Goal: Task Accomplishment & Management: Manage account settings

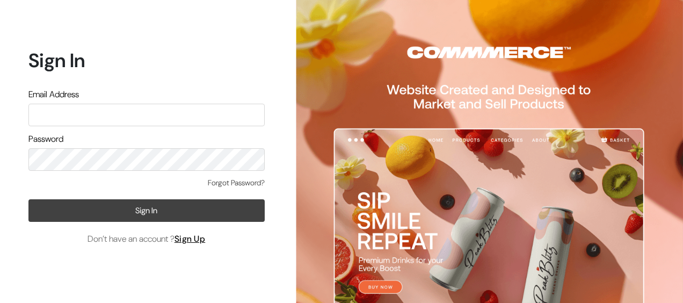
type input "udaydesai15@gmail.com"
click at [154, 209] on button "Sign In" at bounding box center [146, 210] width 236 height 23
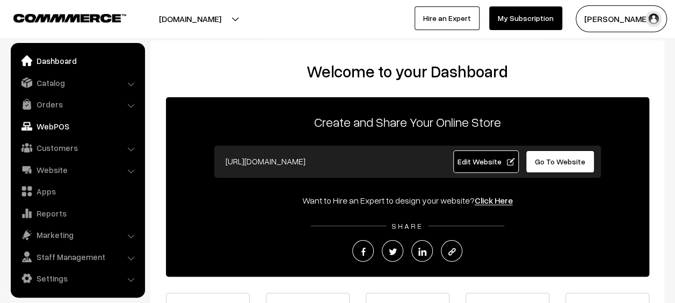
scroll to position [1, 0]
click at [52, 84] on link "Catalog" at bounding box center [77, 82] width 128 height 19
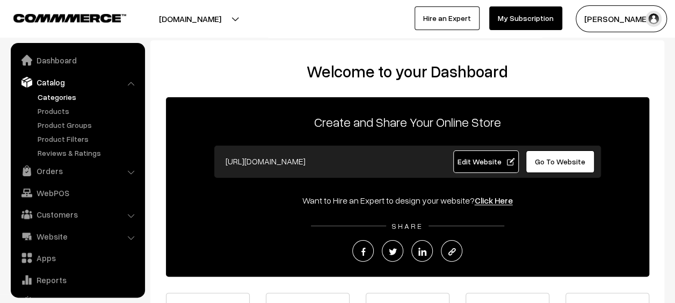
click at [53, 97] on link "Categories" at bounding box center [88, 96] width 106 height 11
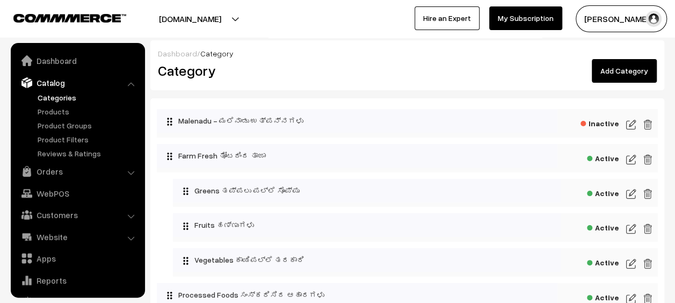
scroll to position [30, 0]
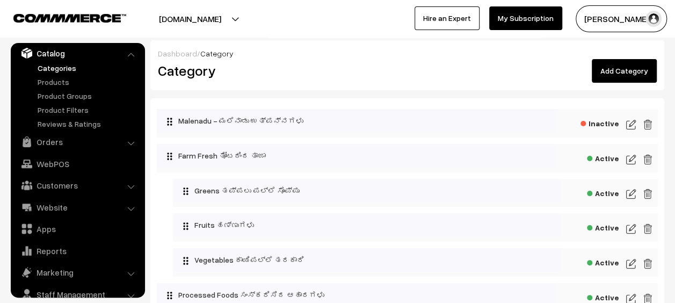
click at [633, 158] on img at bounding box center [631, 159] width 10 height 13
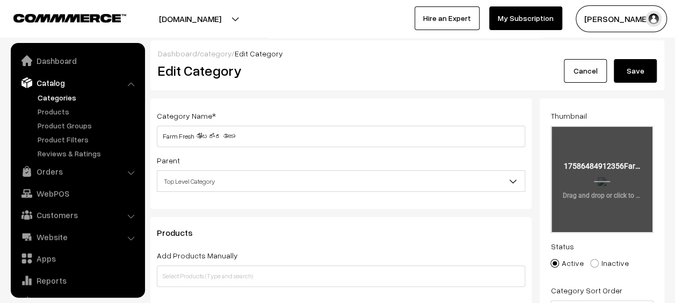
scroll to position [30, 0]
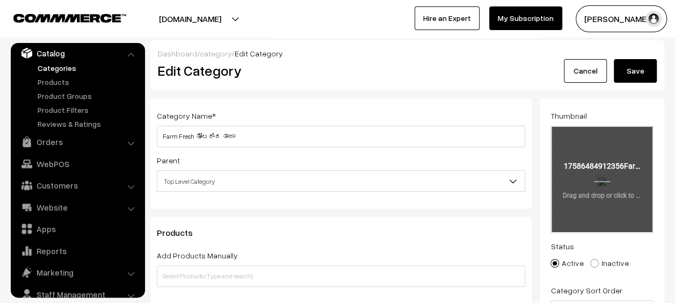
click at [611, 179] on input "file" at bounding box center [602, 179] width 101 height 105
type input "C:\fakepath\VegetableBanner2.jpg"
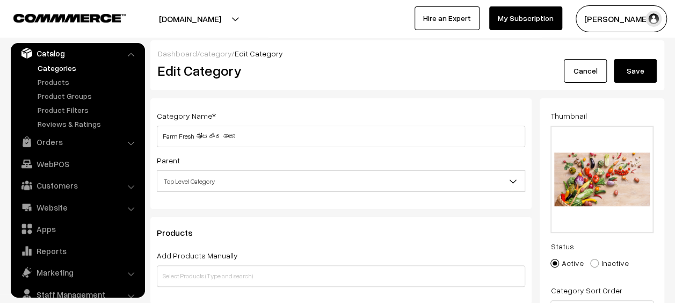
click at [632, 71] on button "Save" at bounding box center [635, 71] width 43 height 24
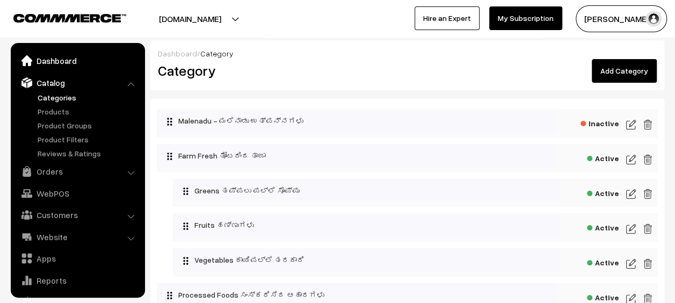
click at [64, 64] on link "Dashboard" at bounding box center [77, 60] width 128 height 19
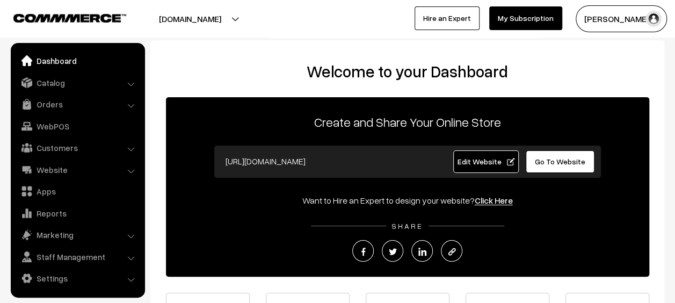
scroll to position [1, 0]
click at [52, 85] on link "Catalog" at bounding box center [77, 82] width 128 height 19
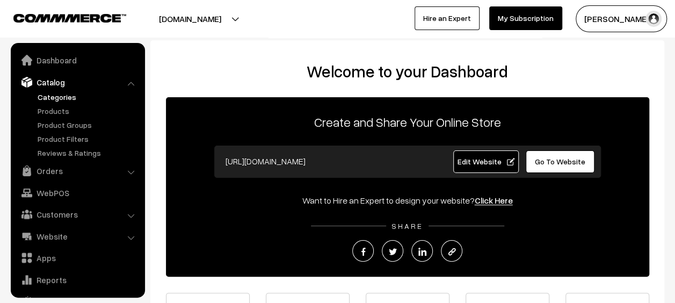
click at [53, 97] on link "Categories" at bounding box center [88, 96] width 106 height 11
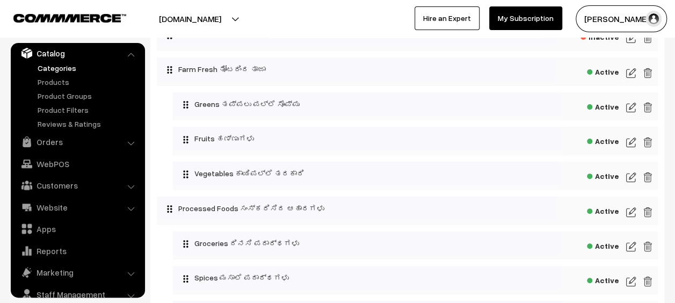
scroll to position [96, 0]
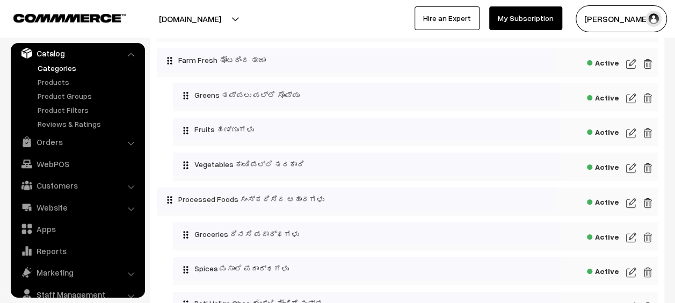
click at [632, 204] on img at bounding box center [631, 203] width 10 height 13
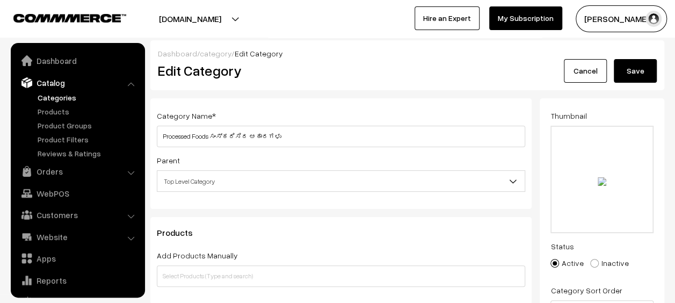
scroll to position [30, 0]
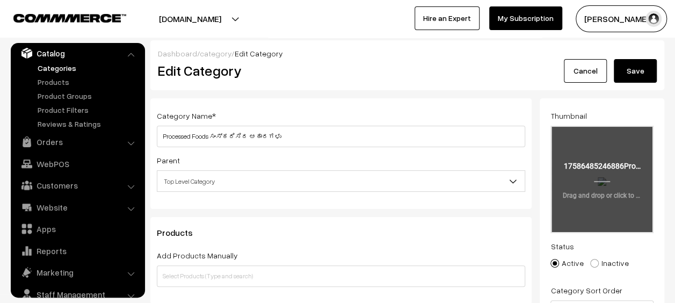
click at [623, 168] on input "file" at bounding box center [602, 179] width 101 height 105
type input "C:\fakepath\DMWebsiteBanner1.png"
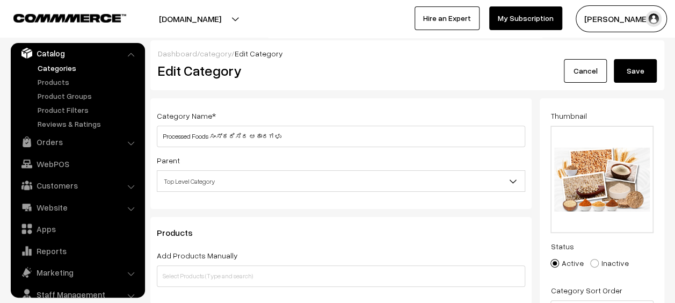
click at [636, 73] on button "Save" at bounding box center [635, 71] width 43 height 24
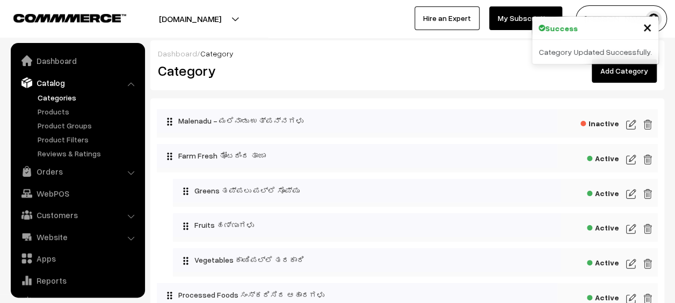
scroll to position [30, 0]
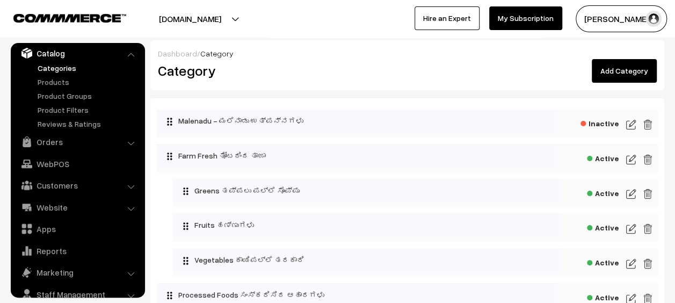
click at [632, 161] on img at bounding box center [631, 159] width 10 height 13
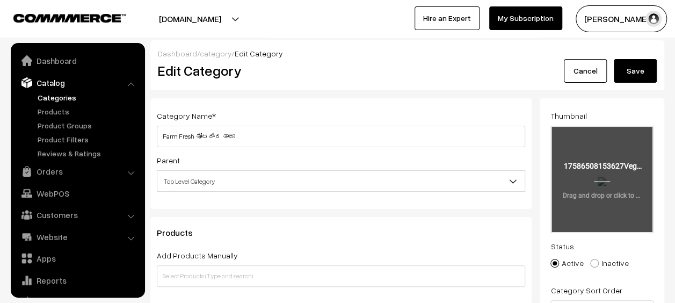
scroll to position [30, 0]
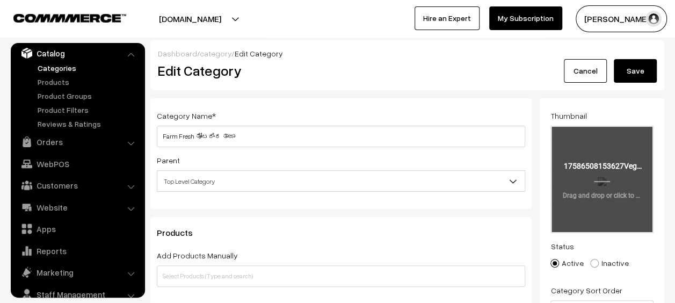
click at [603, 182] on input "file" at bounding box center [602, 179] width 101 height 105
type input "C:\fakepath\VegetablesBasket1.png"
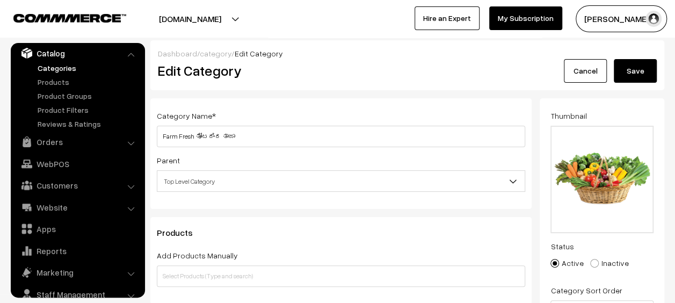
click at [632, 72] on button "Save" at bounding box center [635, 71] width 43 height 24
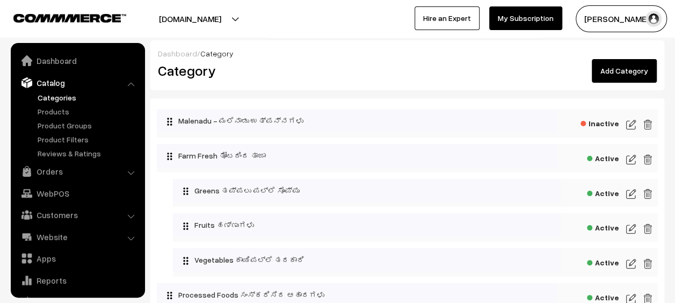
scroll to position [30, 0]
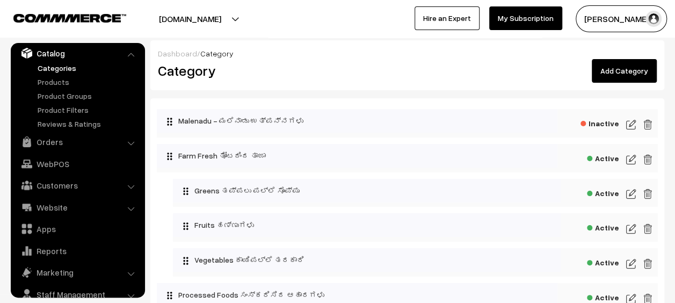
click at [633, 161] on img at bounding box center [631, 159] width 10 height 13
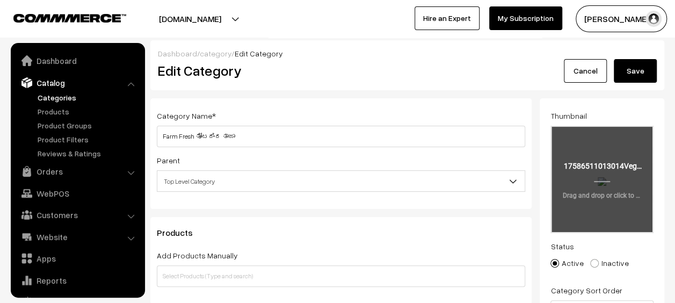
scroll to position [30, 0]
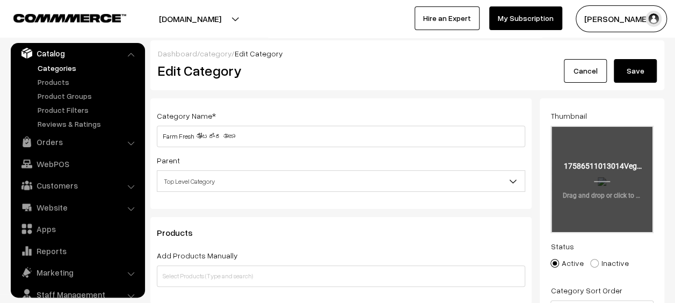
click at [609, 184] on input "file" at bounding box center [602, 179] width 101 height 105
type input "C:\fakepath\VegetableBanner3.jpg"
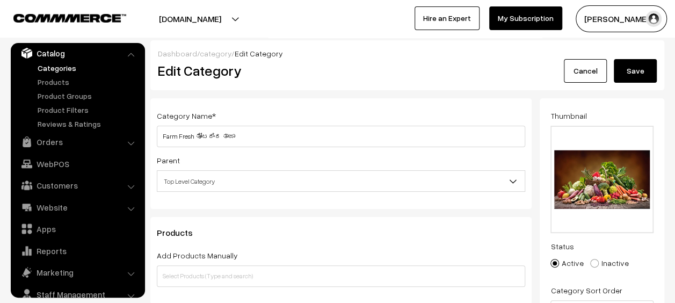
click at [632, 74] on button "Save" at bounding box center [635, 71] width 43 height 24
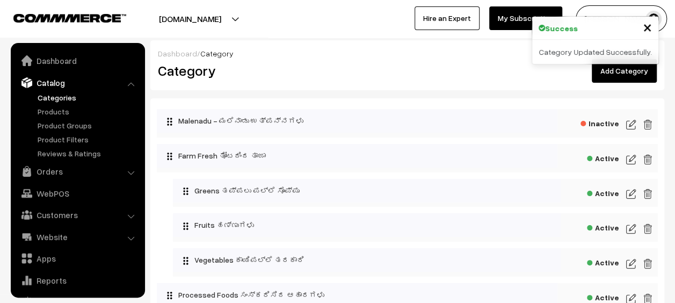
scroll to position [30, 0]
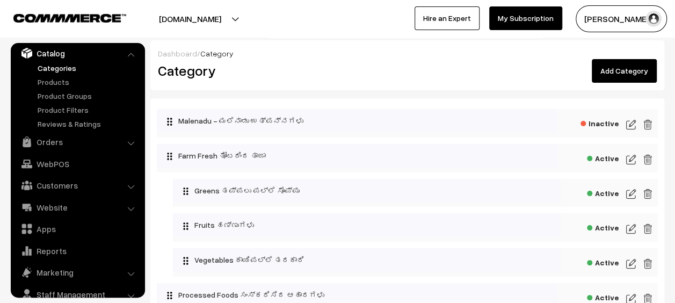
click at [634, 159] on img at bounding box center [631, 159] width 10 height 13
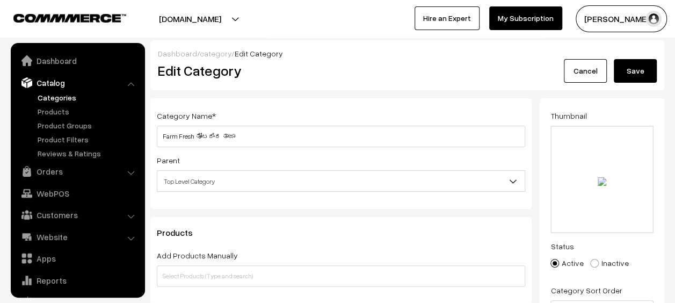
scroll to position [30, 0]
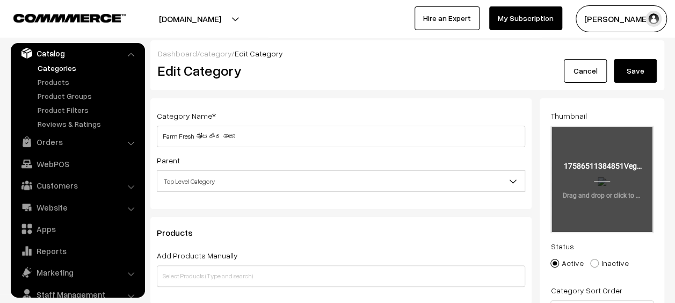
click at [602, 175] on input "file" at bounding box center [602, 179] width 101 height 105
type input "C:\fakepath\VegetableBanner1.jpeg"
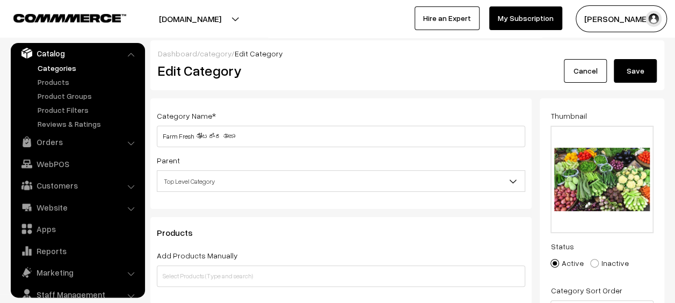
click at [632, 69] on button "Save" at bounding box center [635, 71] width 43 height 24
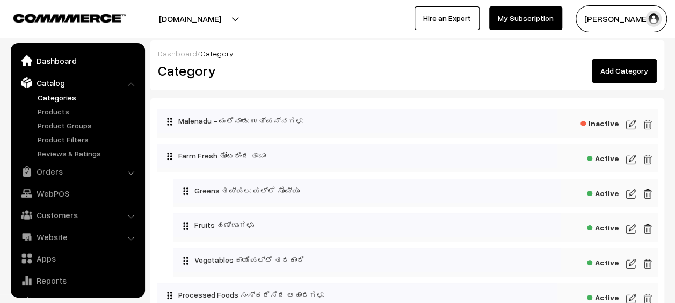
click at [64, 60] on link "Dashboard" at bounding box center [77, 60] width 128 height 19
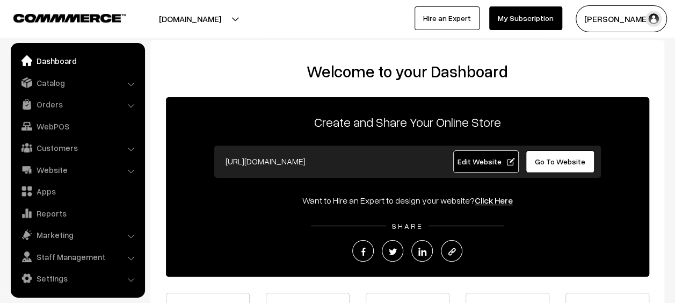
scroll to position [1, 0]
click at [613, 20] on button "[PERSON_NAME]" at bounding box center [621, 18] width 91 height 27
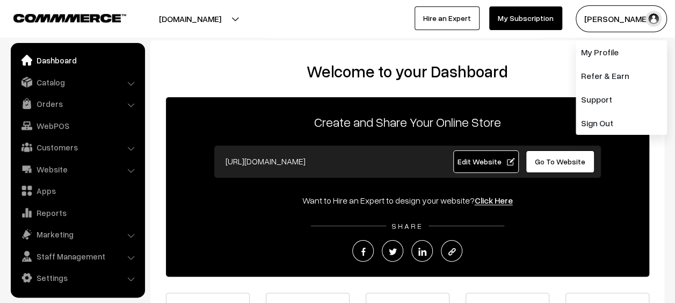
click at [542, 78] on h2 "Welcome to your Dashboard" at bounding box center [407, 71] width 493 height 19
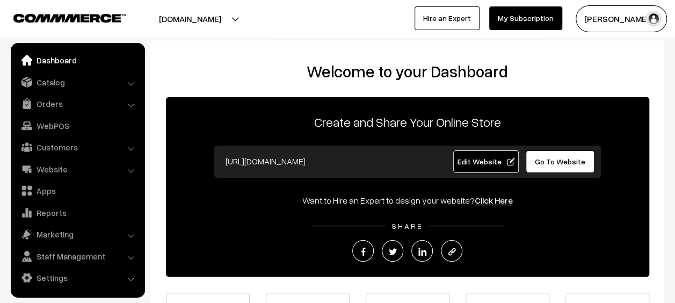
click at [216, 17] on button "[DOMAIN_NAME]" at bounding box center [190, 18] width 138 height 27
click at [274, 61] on div "Welcome to your Dashboard Create and Share Your Online Store https://desimaart.…" at bounding box center [407, 220] width 514 height 360
click at [46, 105] on link "Orders" at bounding box center [77, 103] width 128 height 19
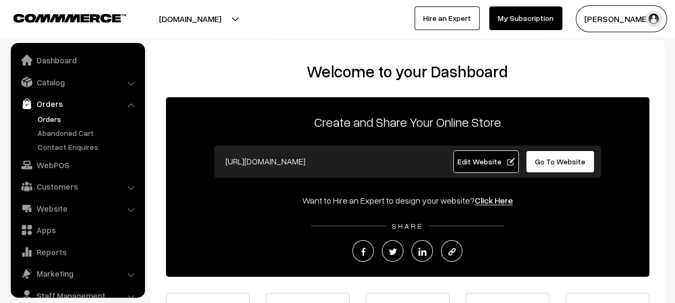
click at [49, 118] on link "Orders" at bounding box center [88, 118] width 106 height 11
